Goal: Task Accomplishment & Management: Manage account settings

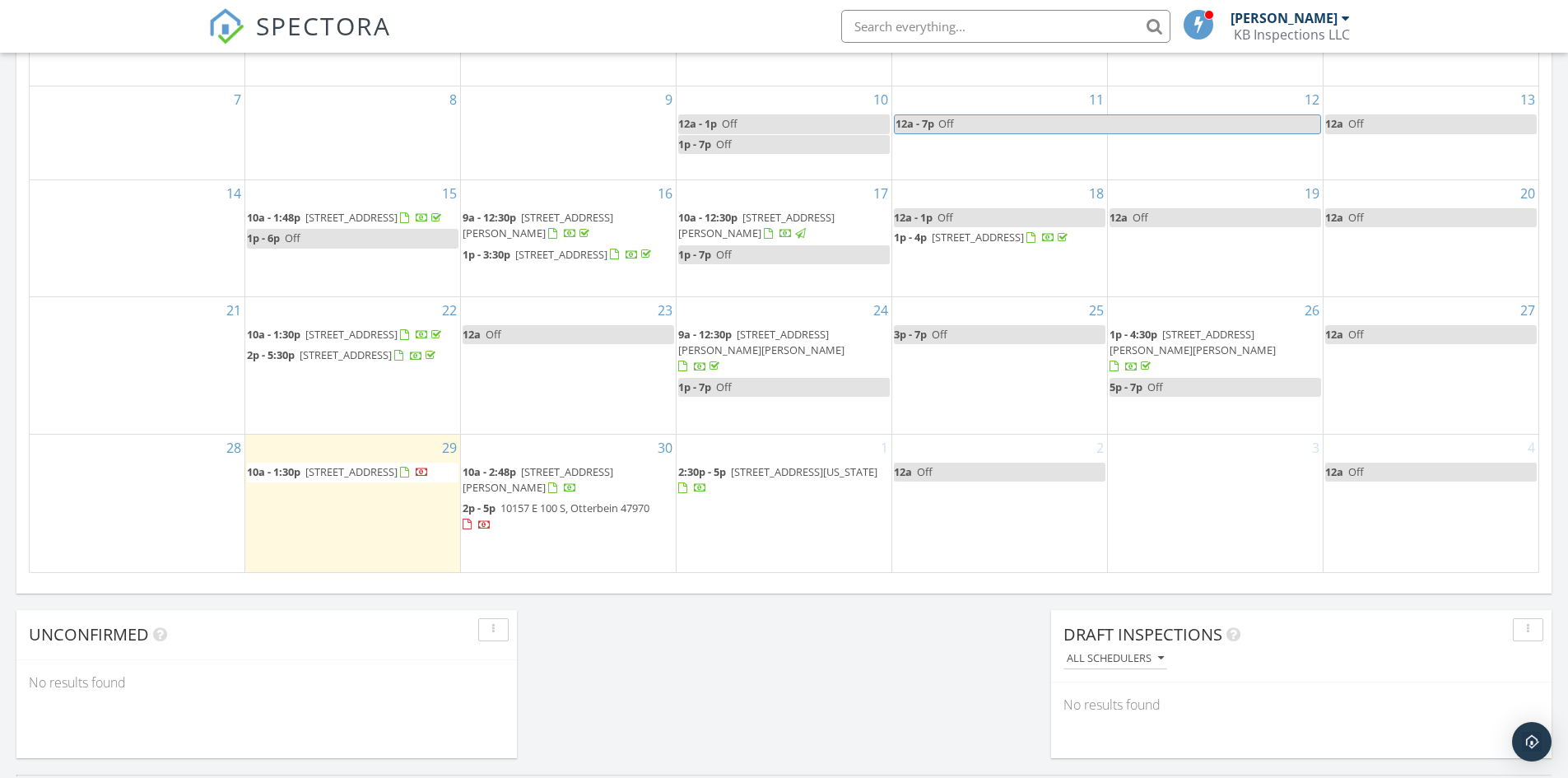
scroll to position [1523, 1593]
click at [342, 470] on span "2563 W 635 N, Rockfield 46977" at bounding box center [351, 471] width 92 height 15
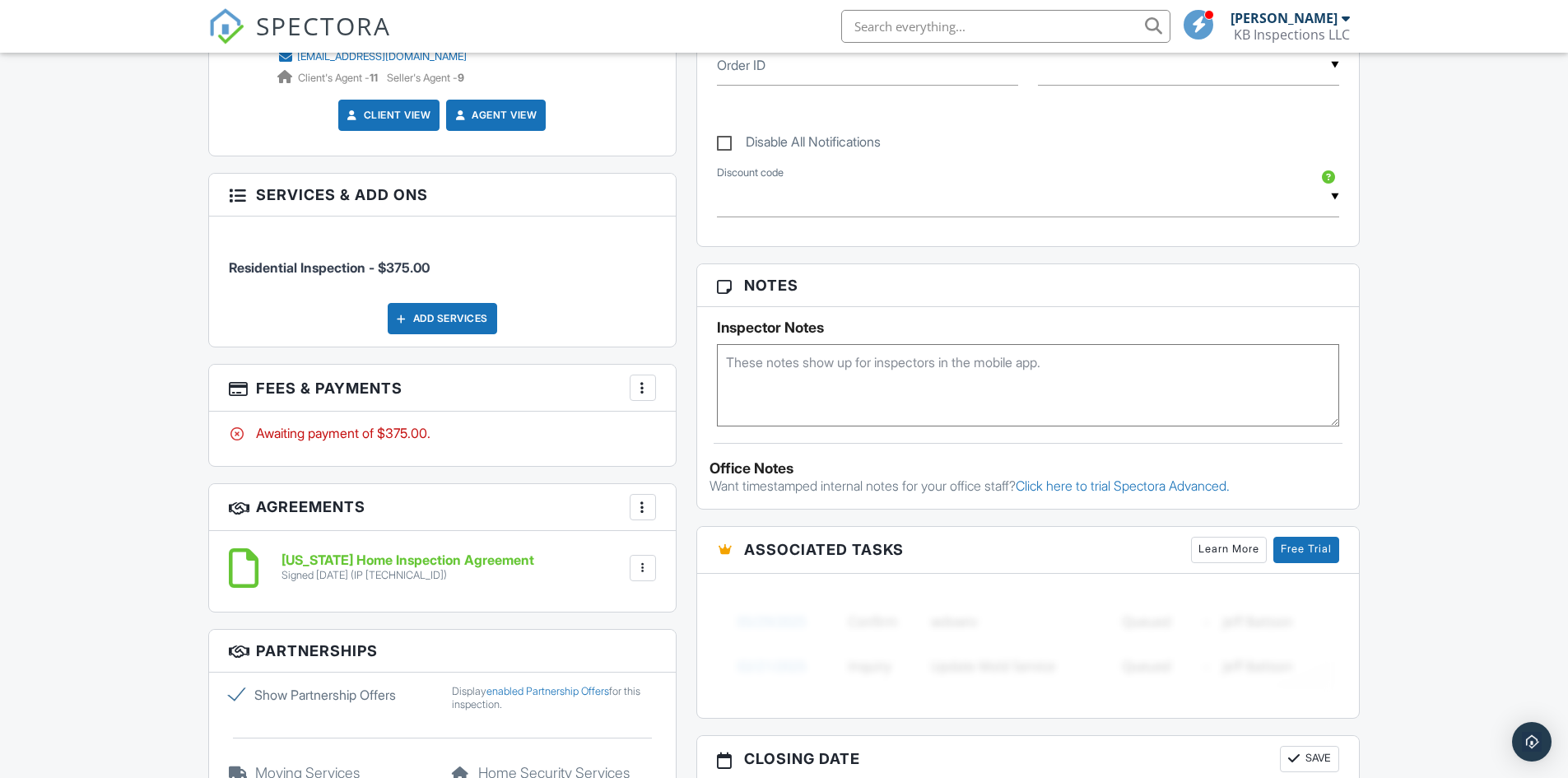
click at [640, 389] on div at bounding box center [643, 388] width 16 height 16
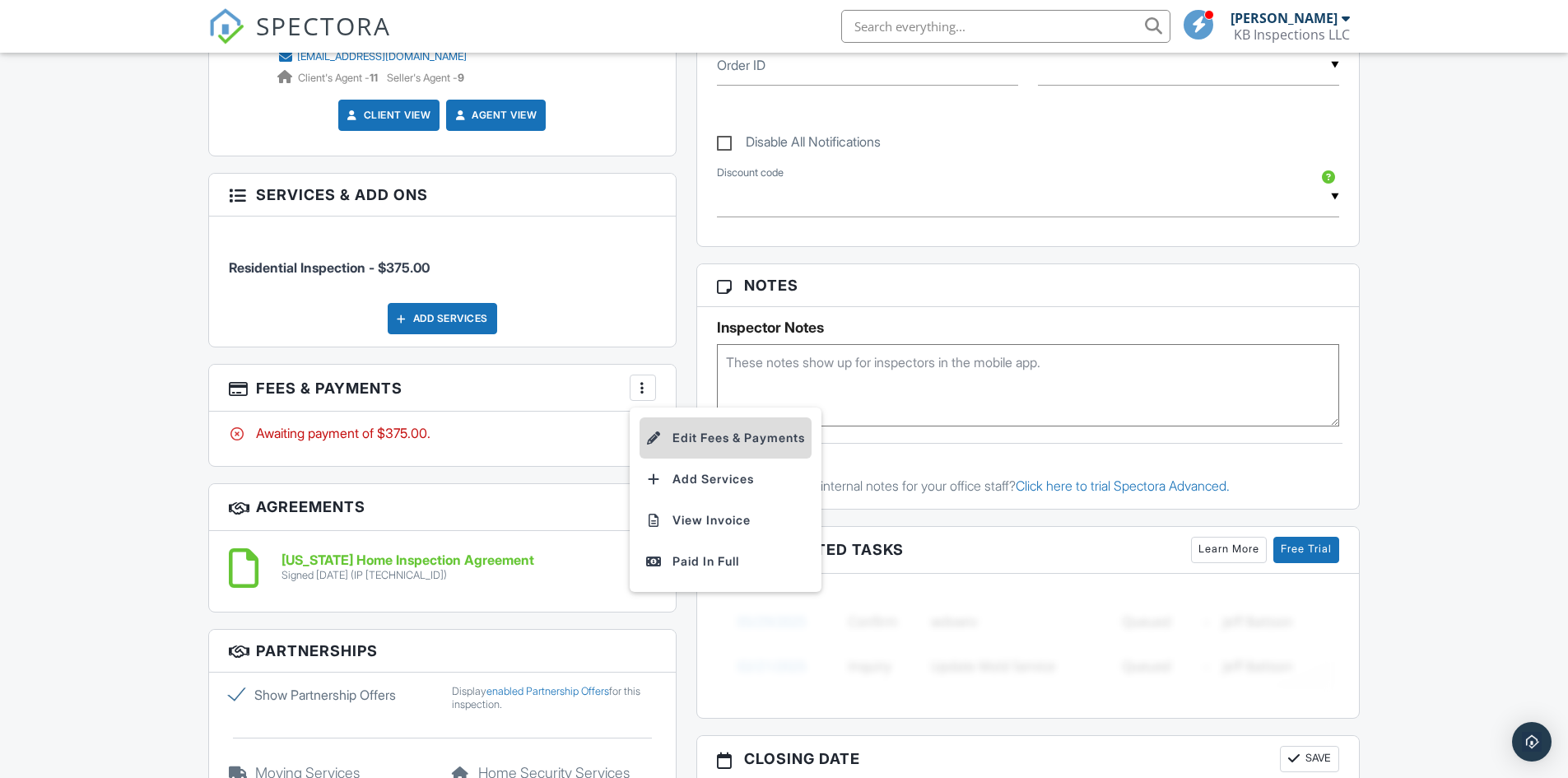
click at [725, 433] on li "Edit Fees & Payments" at bounding box center [726, 438] width 172 height 41
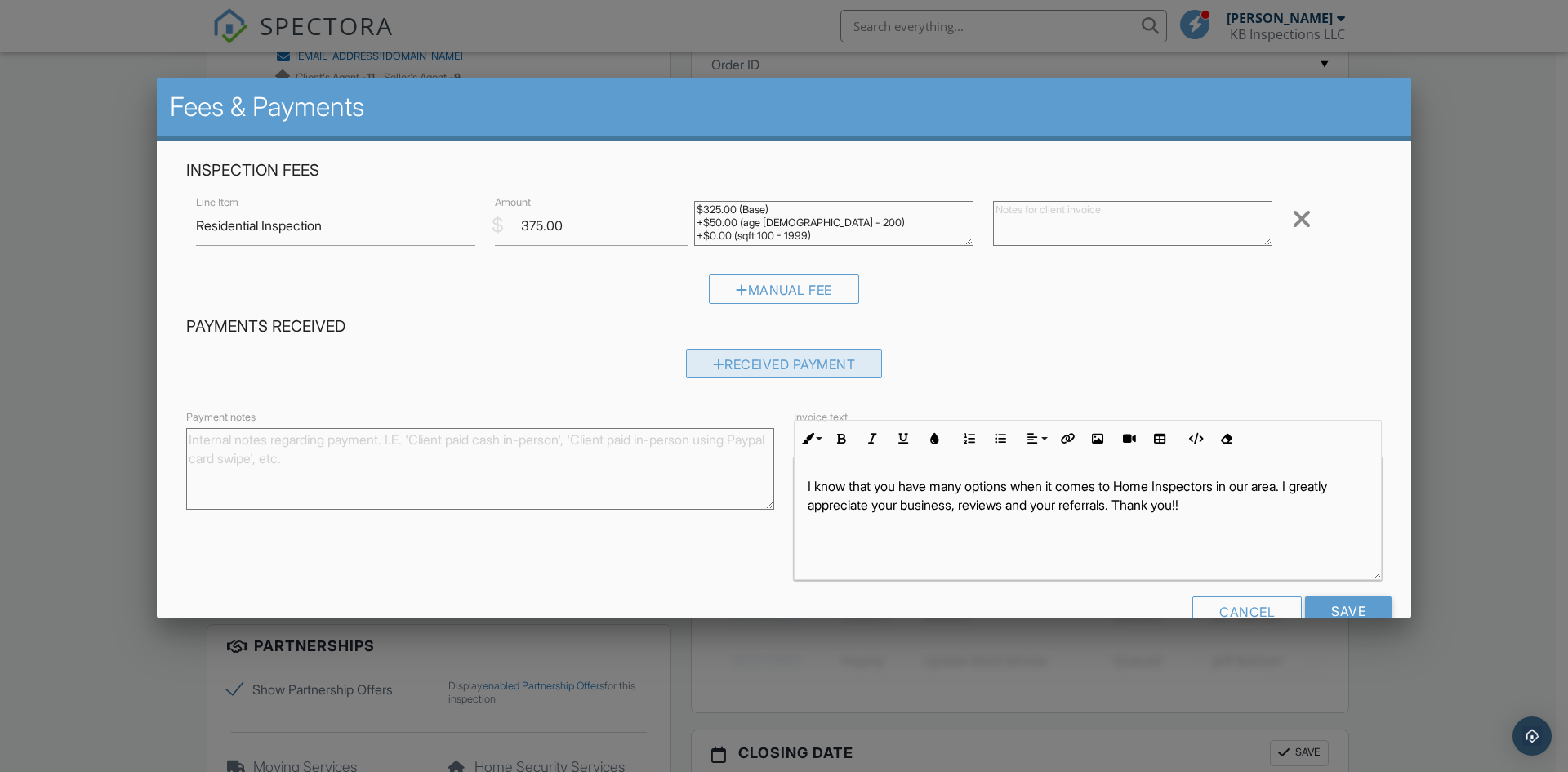
click at [791, 367] on div "Received Payment" at bounding box center [784, 363] width 197 height 29
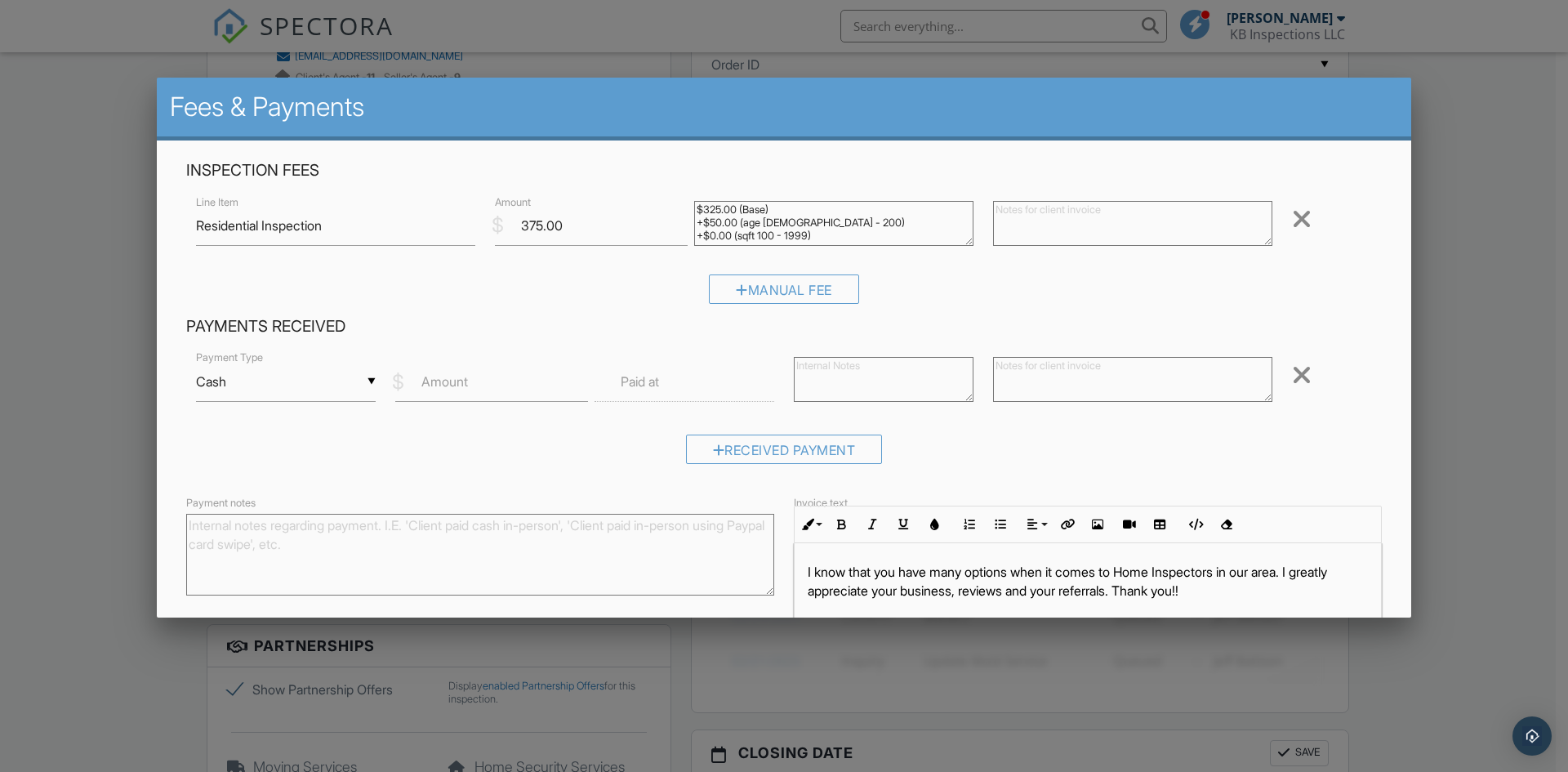
click at [446, 383] on label "Amount" at bounding box center [444, 381] width 46 height 18
click at [446, 383] on input "Amount" at bounding box center [492, 381] width 192 height 40
type input "375.00"
click at [639, 379] on label "Paid at" at bounding box center [639, 381] width 38 height 18
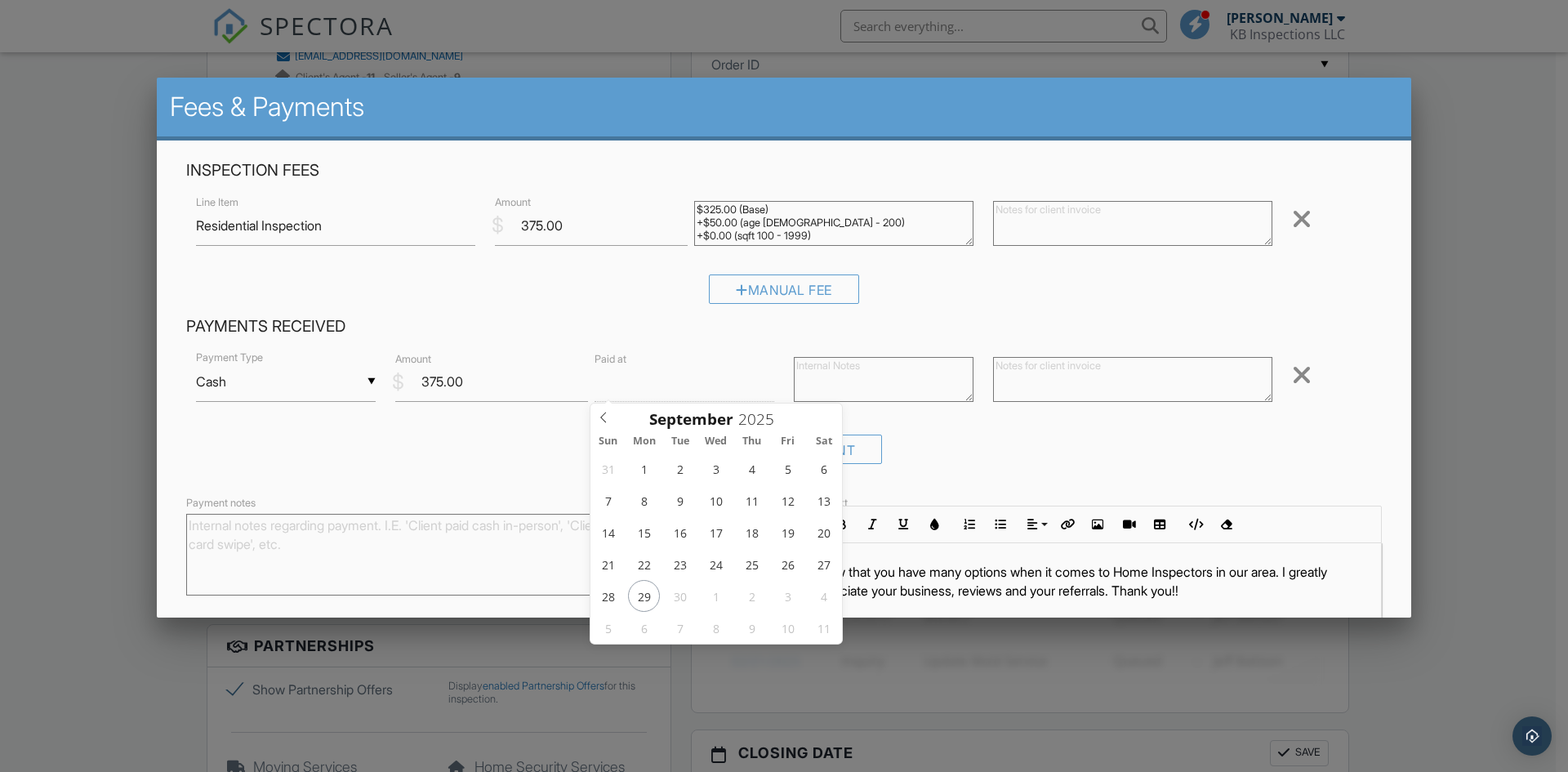
click at [681, 382] on input "text" at bounding box center [685, 381] width 180 height 40
type input "[DATE] 12:00 PM"
type input "11"
type input "[DATE] 11:00 AM"
click at [684, 670] on span at bounding box center [685, 669] width 12 height 16
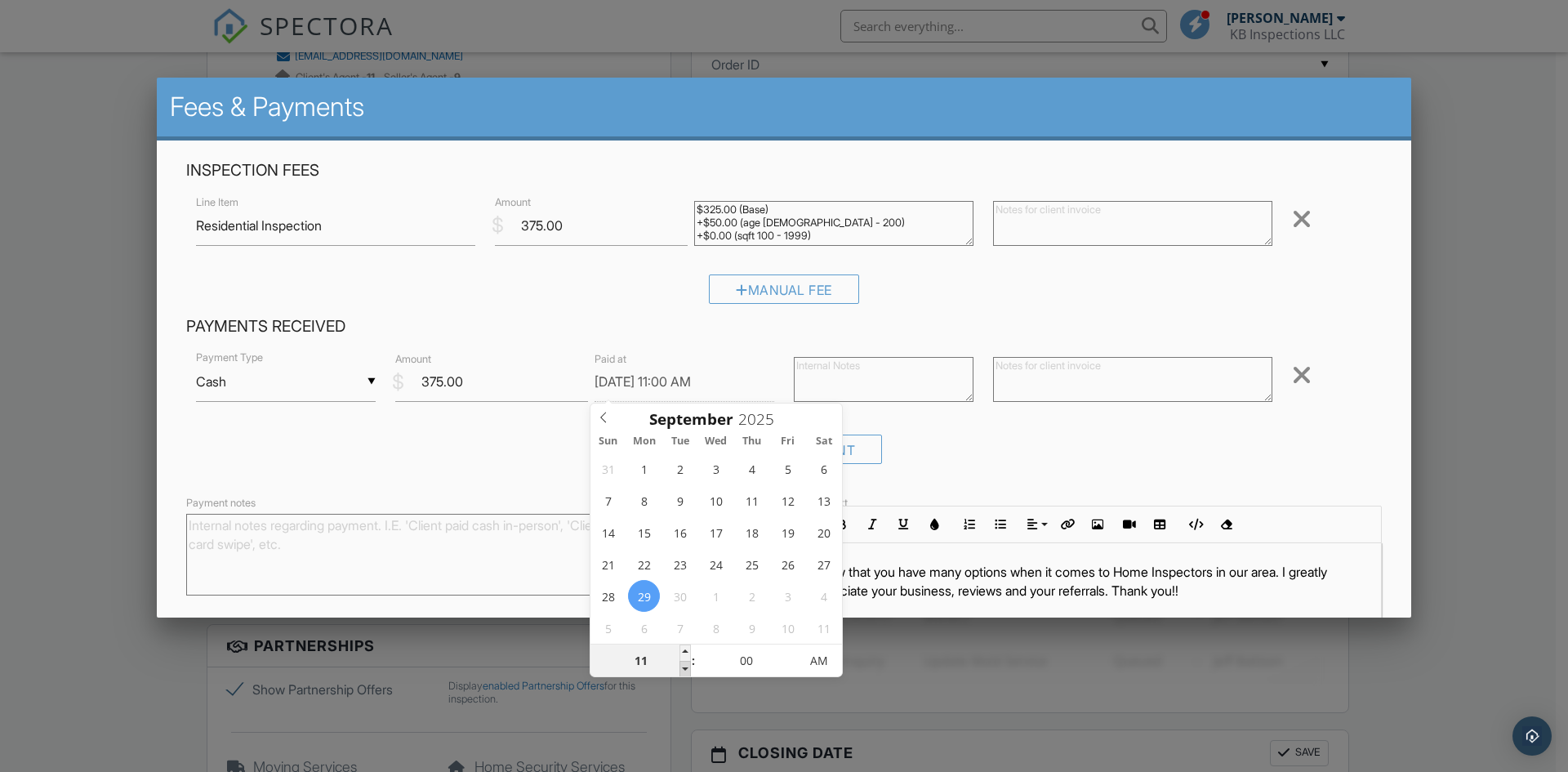
type input "10"
type input "[DATE] 10:00 AM"
click at [684, 669] on span at bounding box center [685, 669] width 12 height 16
click at [1076, 439] on div "Received Payment" at bounding box center [784, 455] width 1196 height 42
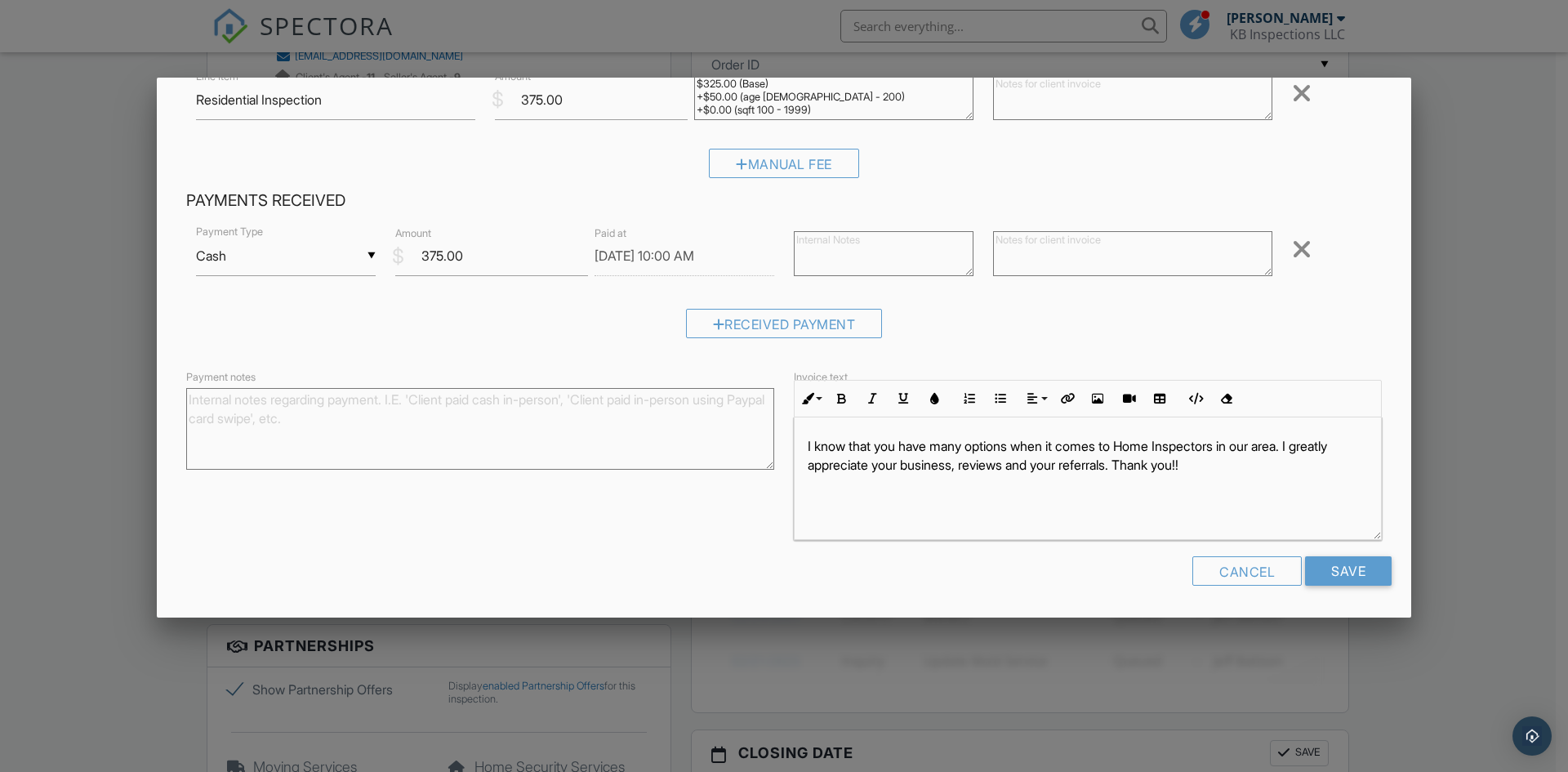
scroll to position [1, 0]
click at [1317, 566] on input "Save" at bounding box center [1347, 570] width 86 height 29
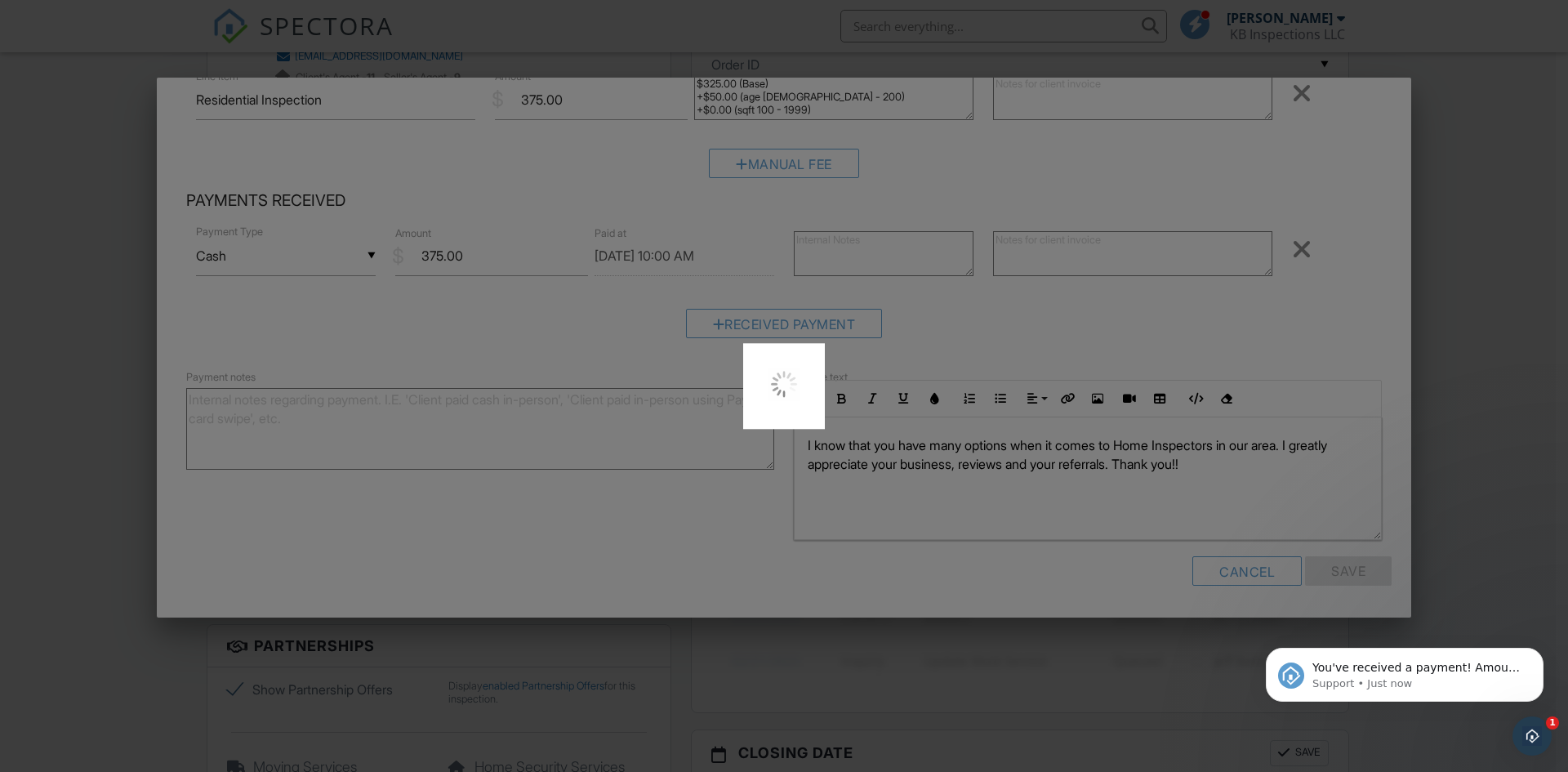
scroll to position [0, 0]
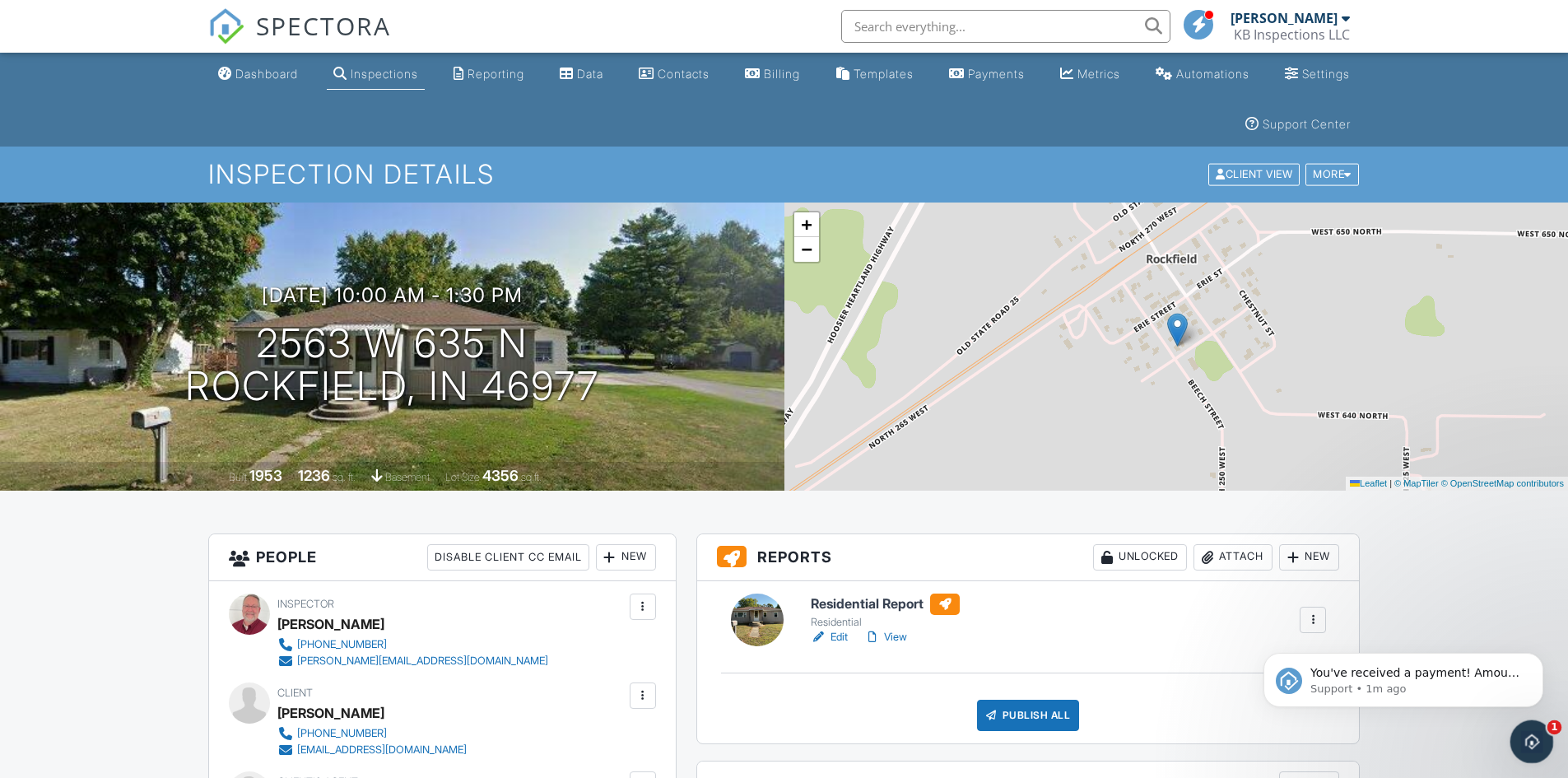
click at [1523, 740] on icon "Open Intercom Messenger" at bounding box center [1529, 739] width 27 height 27
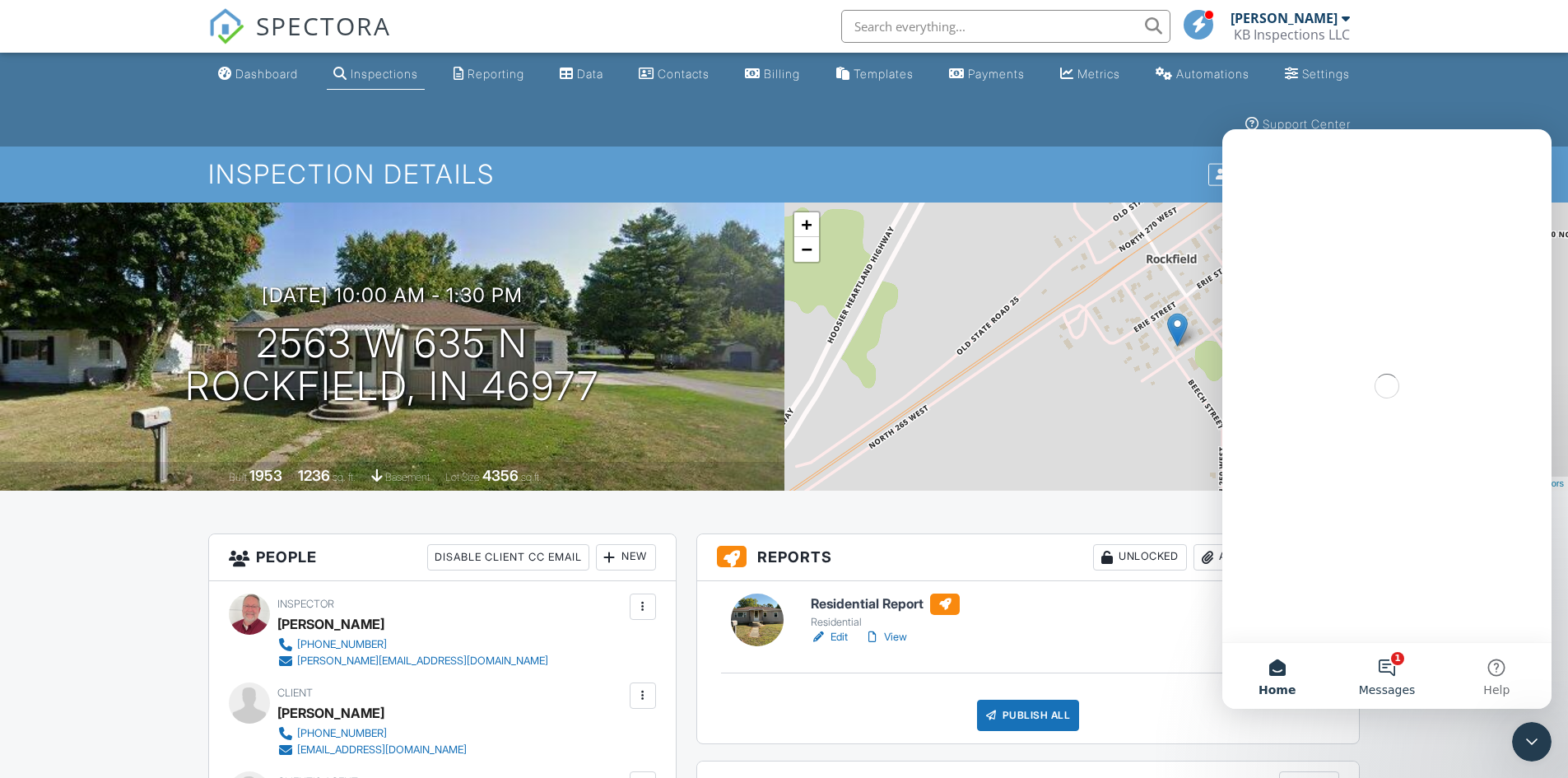
click at [1387, 675] on button "1 Messages" at bounding box center [1387, 675] width 109 height 66
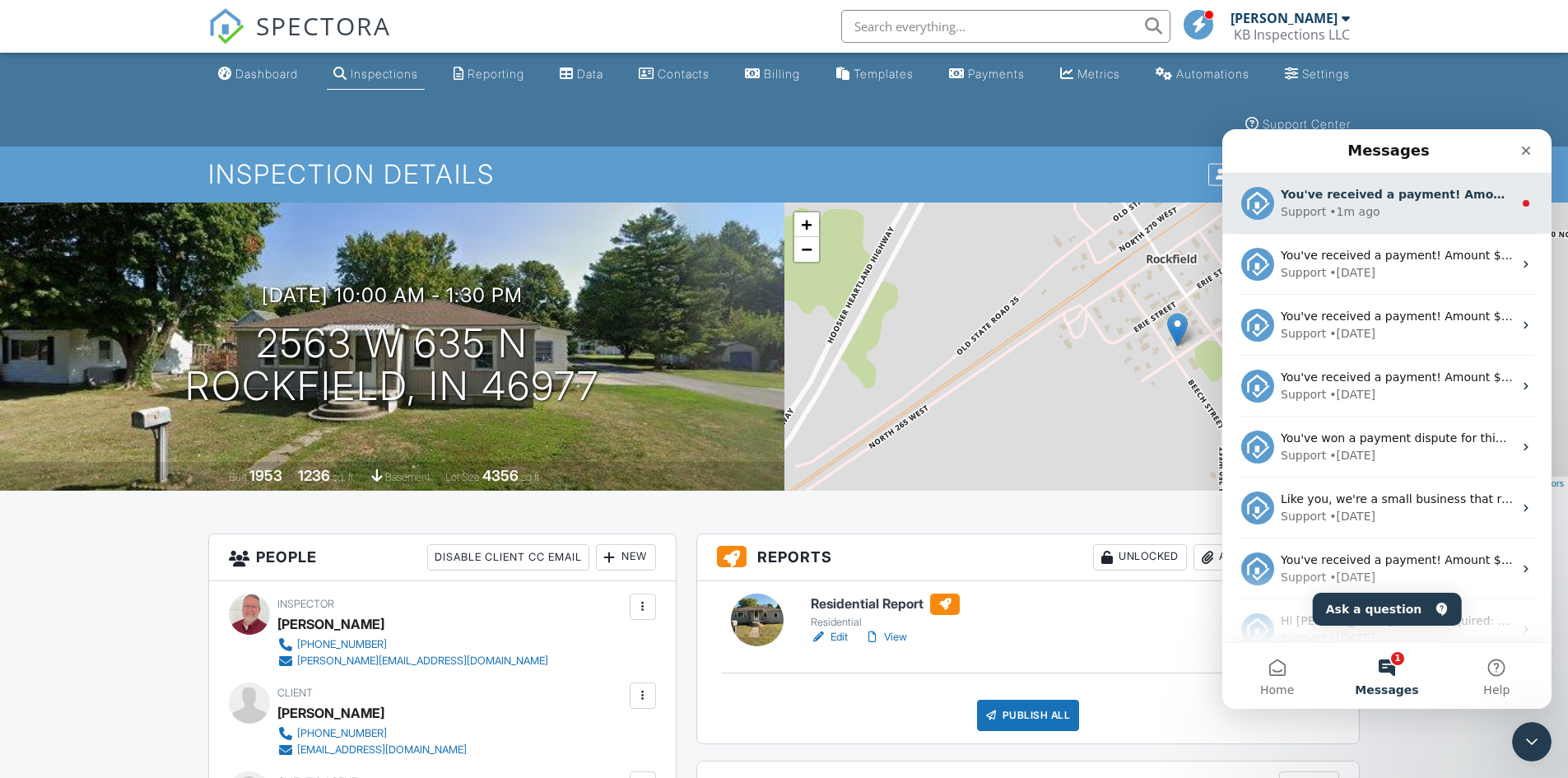
click at [1332, 216] on div "• 1m ago" at bounding box center [1354, 212] width 50 height 17
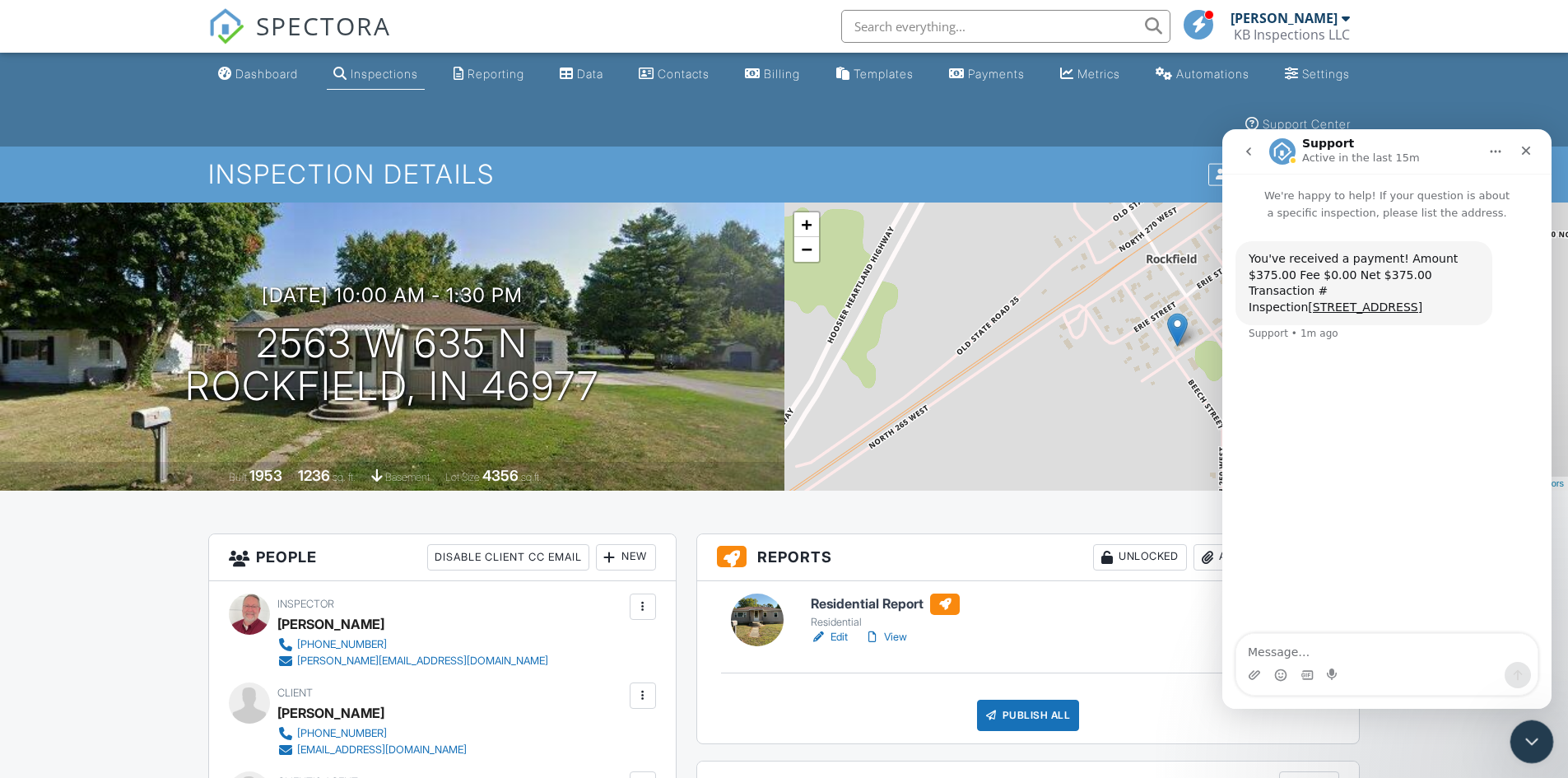
drag, startPoint x: 1529, startPoint y: 736, endPoint x: 1521, endPoint y: 727, distance: 12.0
click at [1528, 734] on icon "Close Intercom Messenger" at bounding box center [1529, 739] width 20 height 20
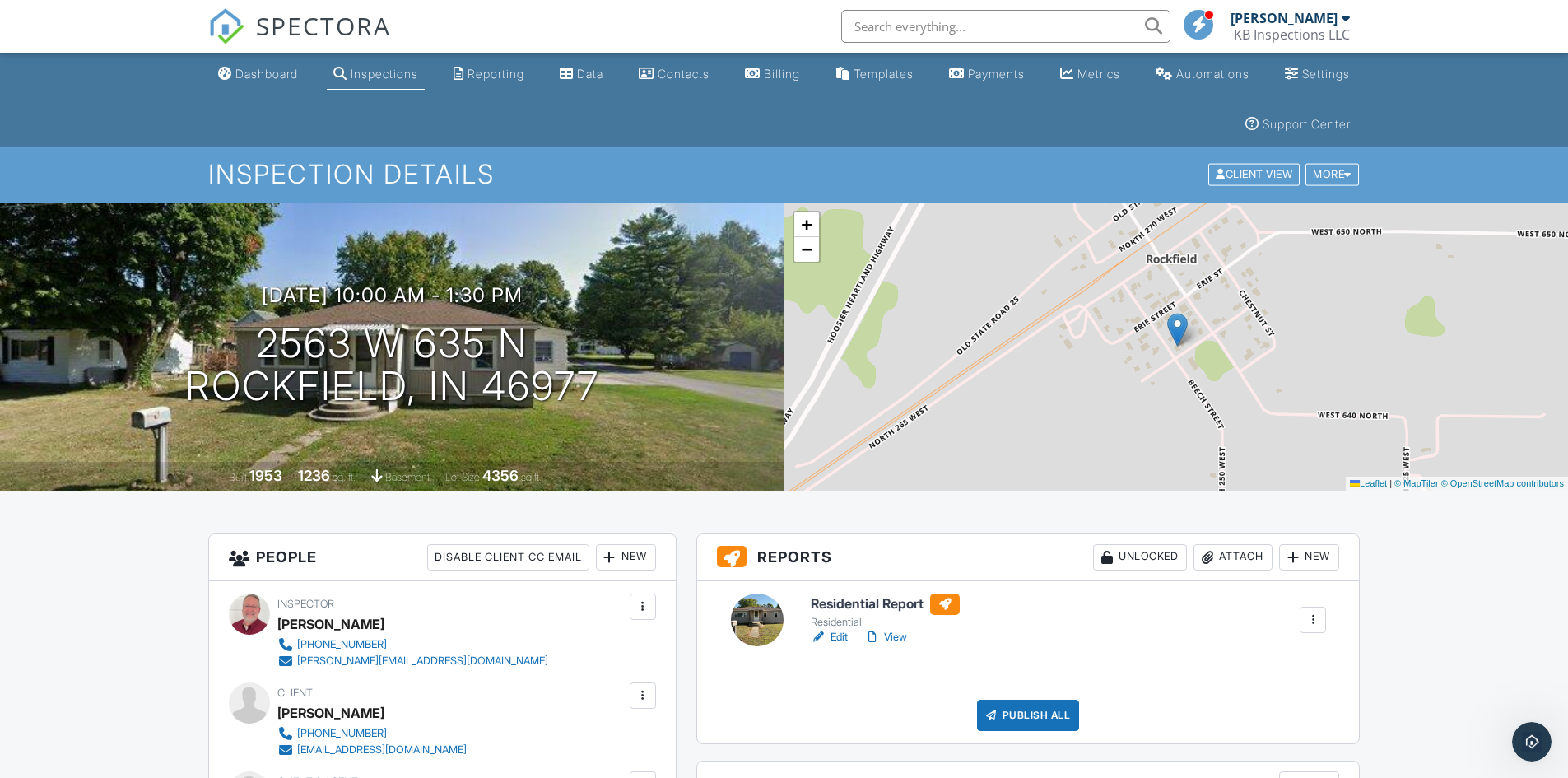
click at [836, 635] on link "Edit" at bounding box center [828, 637] width 37 height 16
